Goal: Task Accomplishment & Management: Manage account settings

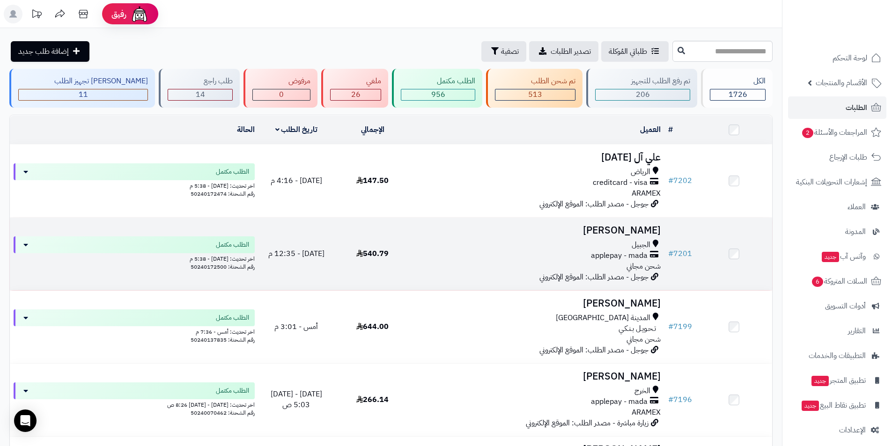
click at [639, 228] on h3 "[PERSON_NAME]" at bounding box center [537, 230] width 246 height 11
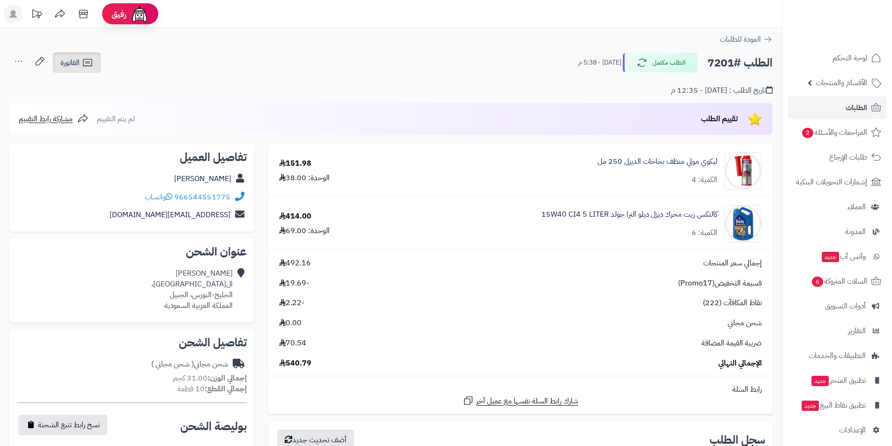
click at [94, 57] on link "الفاتورة" at bounding box center [77, 62] width 48 height 21
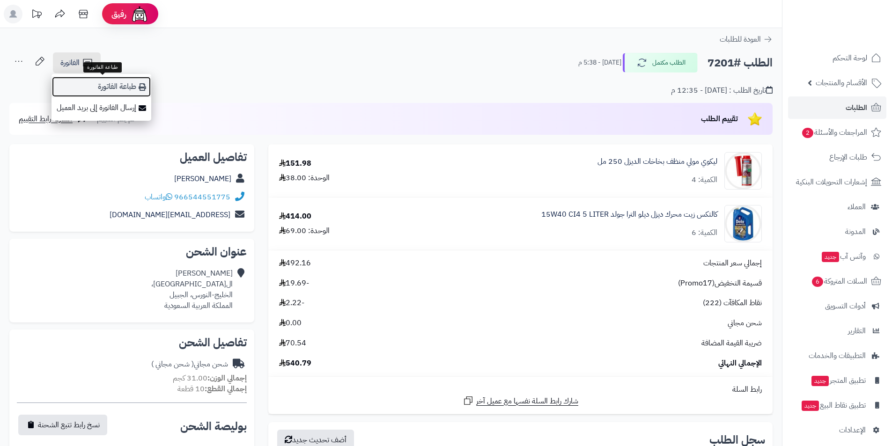
click at [136, 88] on link "طباعة الفاتورة" at bounding box center [101, 86] width 100 height 21
